Goal: Information Seeking & Learning: Stay updated

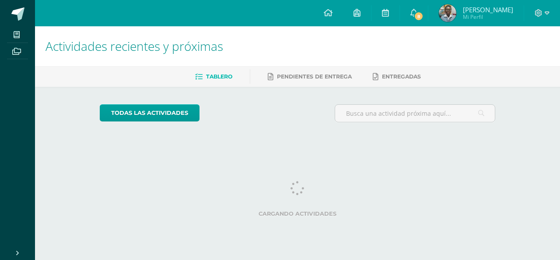
click at [425, 21] on link "8" at bounding box center [414, 13] width 28 height 26
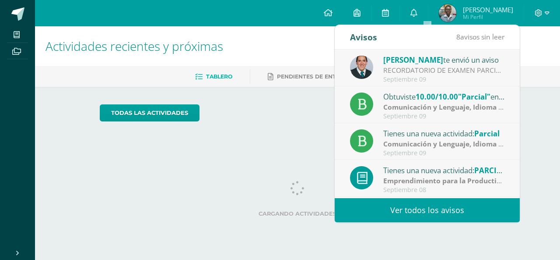
click at [422, 78] on div "Septiembre 09" at bounding box center [445, 79] width 122 height 7
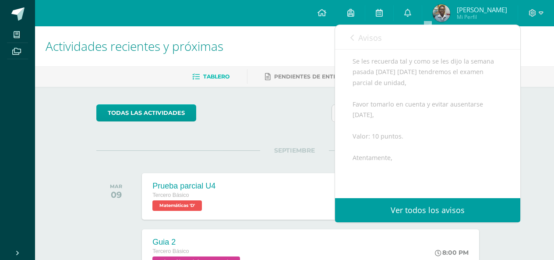
scroll to position [217, 0]
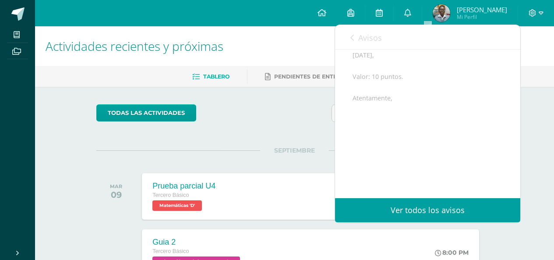
click at [364, 47] on link "Avisos" at bounding box center [366, 37] width 32 height 25
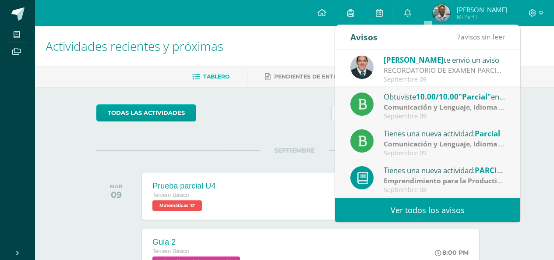
click at [402, 93] on div "Obtuviste 10.00/10.00 "Parcial" en Comunicación y Lenguaje, Idioma Español" at bounding box center [445, 96] width 122 height 11
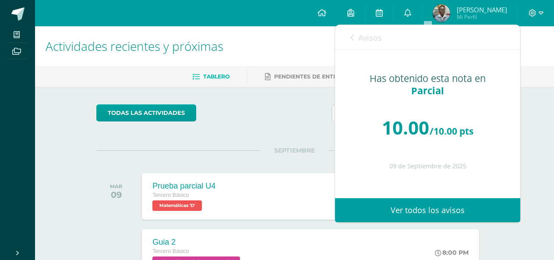
scroll to position [0, 0]
click at [374, 46] on link "Avisos" at bounding box center [366, 37] width 32 height 25
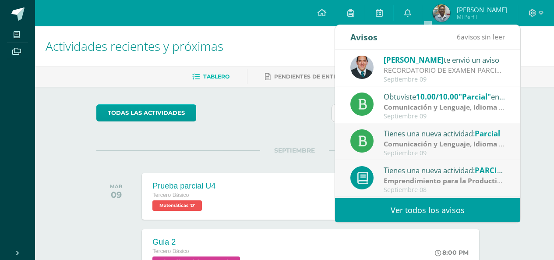
click at [424, 132] on div "Tienes una nueva actividad: Parcial" at bounding box center [445, 132] width 122 height 11
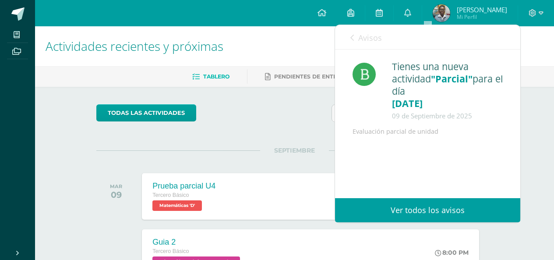
click at [370, 46] on link "Avisos" at bounding box center [366, 37] width 32 height 25
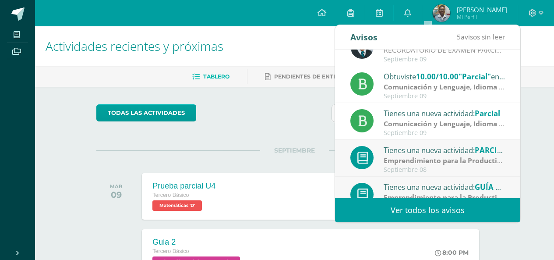
scroll to position [38, 0]
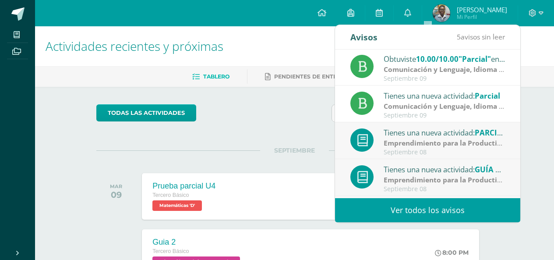
click at [477, 129] on div "Tienes una nueva actividad: PARCIAL IV UNIDAD" at bounding box center [445, 132] width 122 height 11
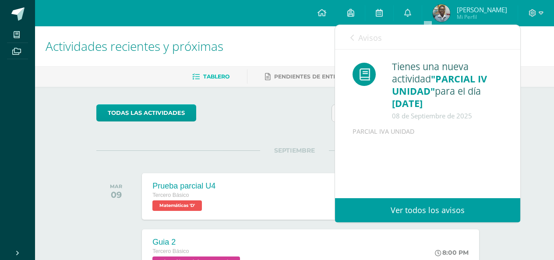
click at [363, 50] on div "Tienes una nueva actividad "PARCIAL IV UNIDAD" para el día 08-09-2025 08 de Sep…" at bounding box center [427, 97] width 185 height 96
click at [381, 39] on div "Avisos 4 avisos sin leer Avisos" at bounding box center [427, 37] width 185 height 25
click at [367, 36] on span "Avisos" at bounding box center [370, 37] width 24 height 11
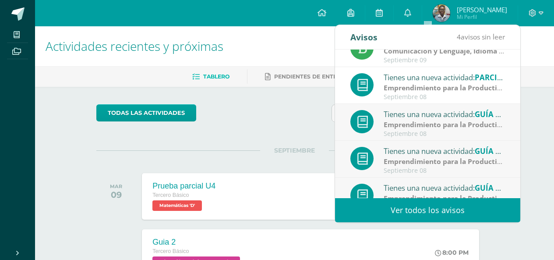
scroll to position [95, 0]
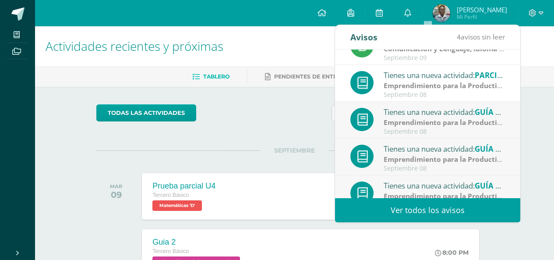
click at [472, 158] on strong "Emprendimiento para la Productividad" at bounding box center [450, 159] width 132 height 10
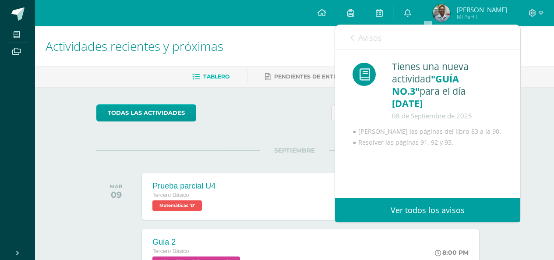
click at [357, 40] on link "Avisos" at bounding box center [366, 37] width 32 height 25
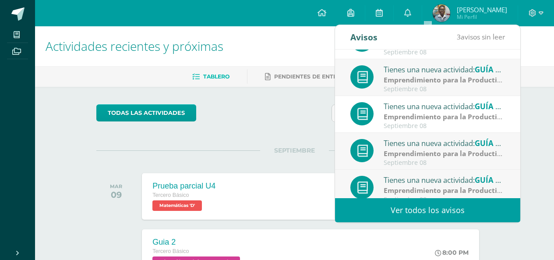
scroll to position [146, 0]
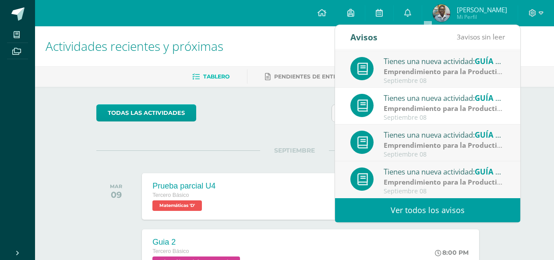
click at [468, 143] on strong "Emprendimiento para la Productividad" at bounding box center [450, 145] width 132 height 10
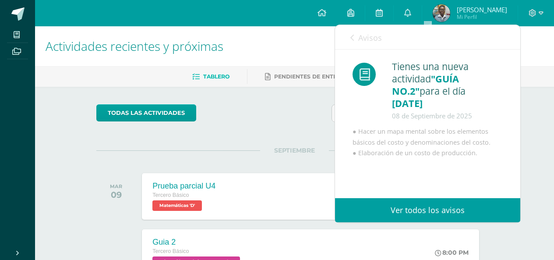
click at [360, 42] on span "Avisos" at bounding box center [370, 37] width 24 height 11
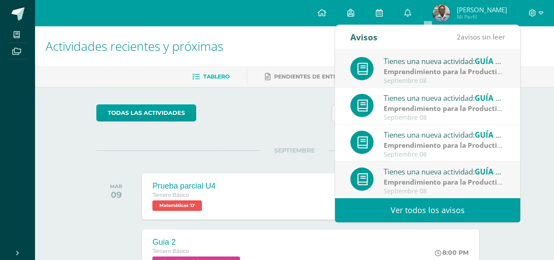
click at [450, 207] on link "Ver todos los avisos" at bounding box center [427, 210] width 185 height 24
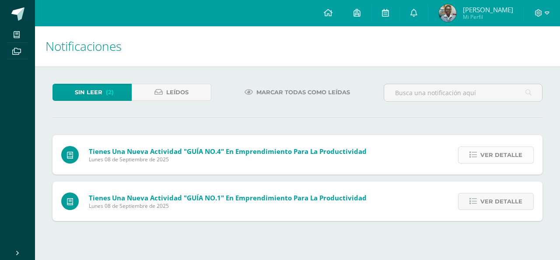
click at [473, 152] on icon at bounding box center [473, 154] width 7 height 7
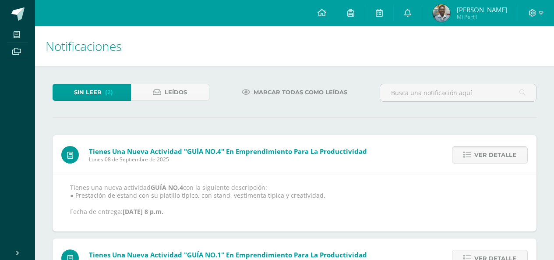
click at [473, 152] on link "Ver detalle" at bounding box center [490, 154] width 76 height 17
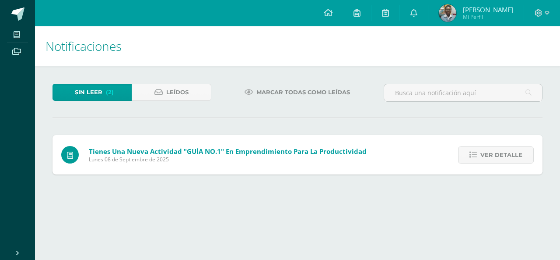
click at [473, 152] on icon at bounding box center [473, 154] width 7 height 7
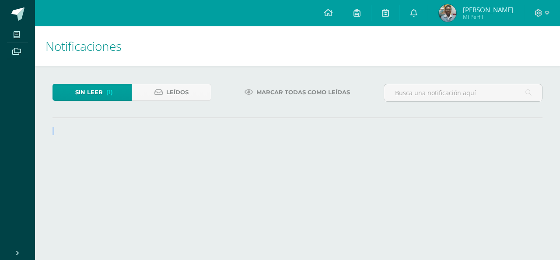
click at [473, 152] on div "Sin leer (1) Leídos Marcar todas como leídas Tienes una nueva actividad "GUÍA N…" at bounding box center [297, 109] width 525 height 86
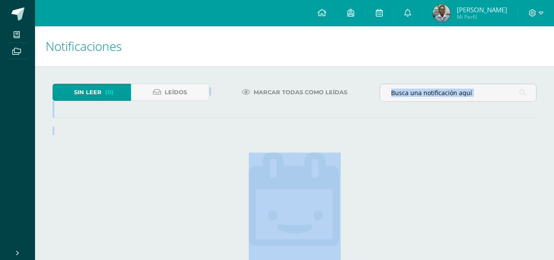
drag, startPoint x: 473, startPoint y: 152, endPoint x: 191, endPoint y: 104, distance: 286.0
click at [191, 104] on div "Sin leer (0) Leídos Marcar todas como leídas No hay nuevas notificaciones ¡Feli…" at bounding box center [294, 220] width 519 height 309
click at [176, 89] on span "Leídos" at bounding box center [176, 92] width 22 height 16
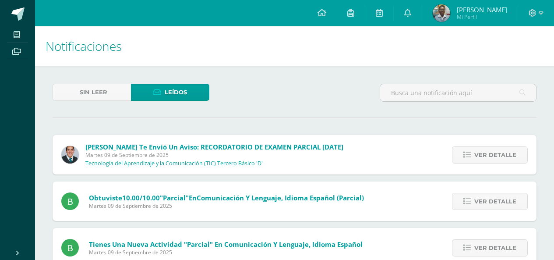
click at [479, 169] on div "Ver detalle" at bounding box center [488, 154] width 98 height 39
click at [479, 162] on span "Ver detalle" at bounding box center [495, 155] width 42 height 16
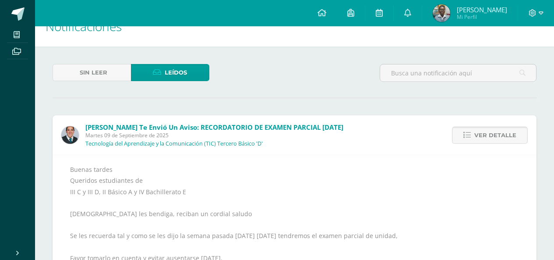
scroll to position [19, 0]
click at [489, 130] on span "Ver detalle" at bounding box center [495, 135] width 42 height 16
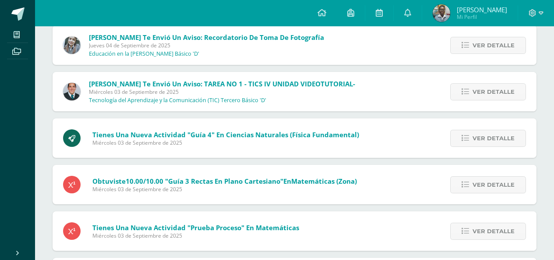
scroll to position [1364, 0]
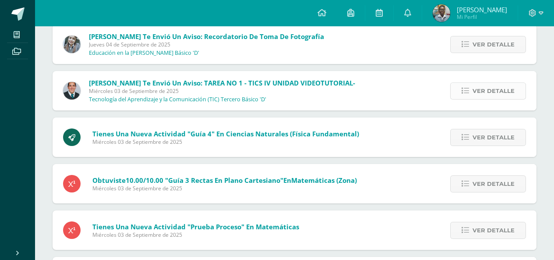
click at [456, 94] on link "Ver detalle" at bounding box center [488, 90] width 76 height 17
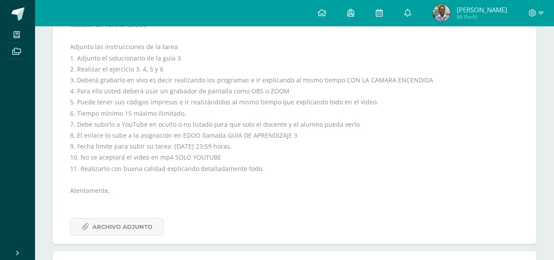
scroll to position [1511, 0]
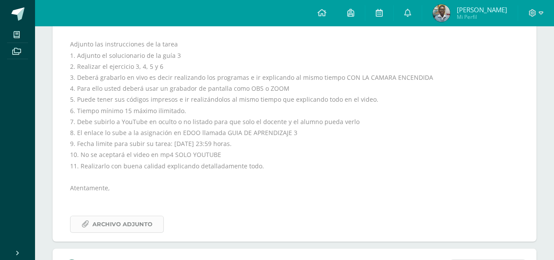
click at [134, 228] on span "Archivo Adjunto" at bounding box center [122, 224] width 60 height 16
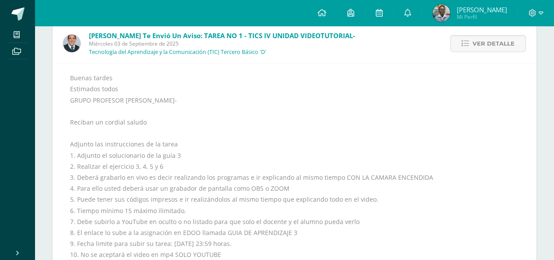
scroll to position [1406, 0]
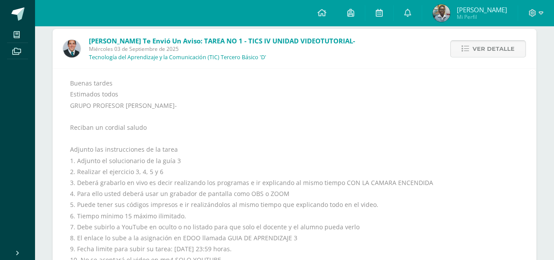
click at [503, 50] on span "Ver detalle" at bounding box center [493, 49] width 42 height 16
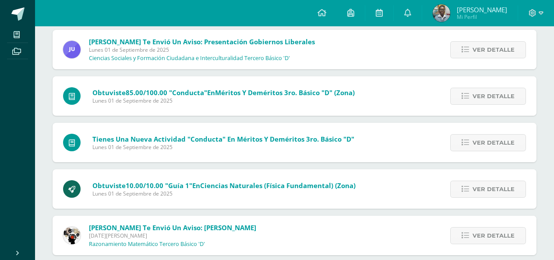
scroll to position [1950, 0]
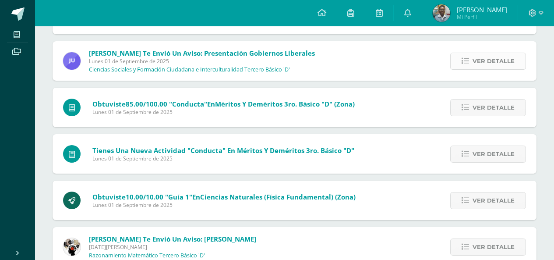
click at [491, 60] on span "Ver detalle" at bounding box center [493, 61] width 42 height 16
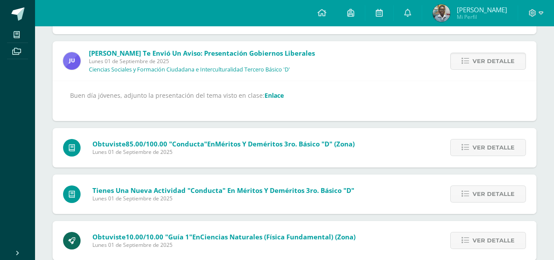
click at [266, 98] on link "Enlace" at bounding box center [273, 95] width 19 height 8
click at [492, 54] on span "Ver detalle" at bounding box center [493, 61] width 42 height 16
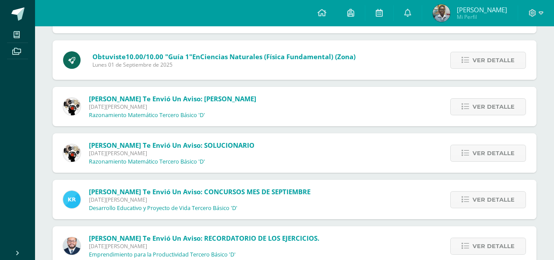
scroll to position [2108, 0]
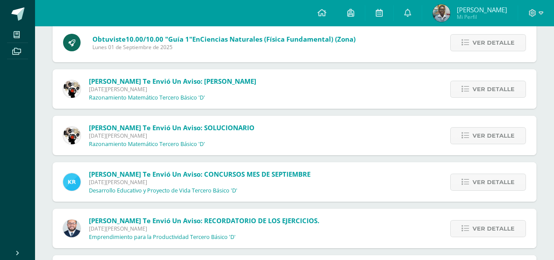
click at [494, 105] on div "Ver detalle" at bounding box center [486, 88] width 99 height 39
click at [484, 88] on span "Ver detalle" at bounding box center [493, 89] width 42 height 16
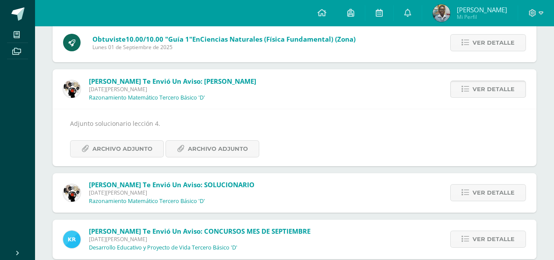
click at [489, 94] on span "Ver detalle" at bounding box center [493, 89] width 42 height 16
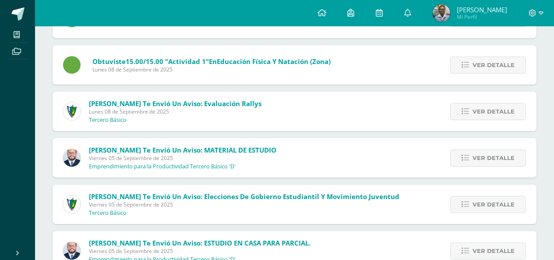
scroll to position [798, 0]
